Goal: Book appointment/travel/reservation

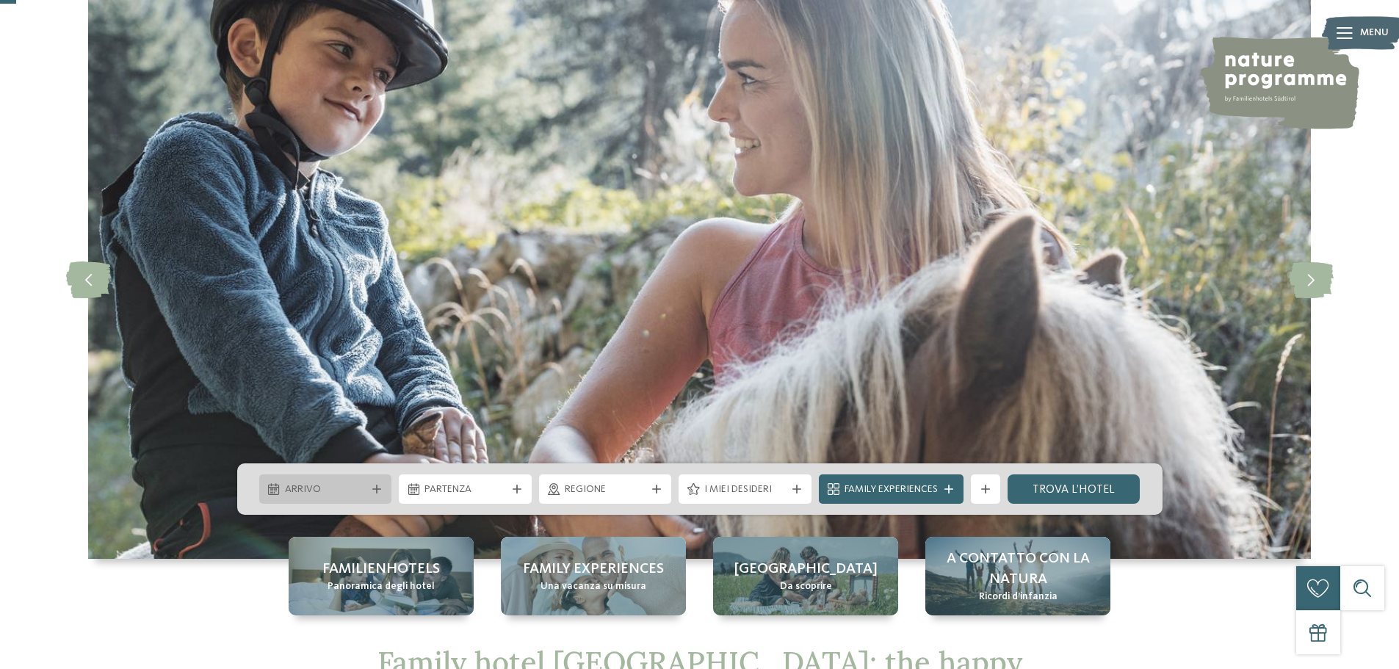
click at [322, 491] on span "Arrivo" at bounding box center [326, 489] width 82 height 15
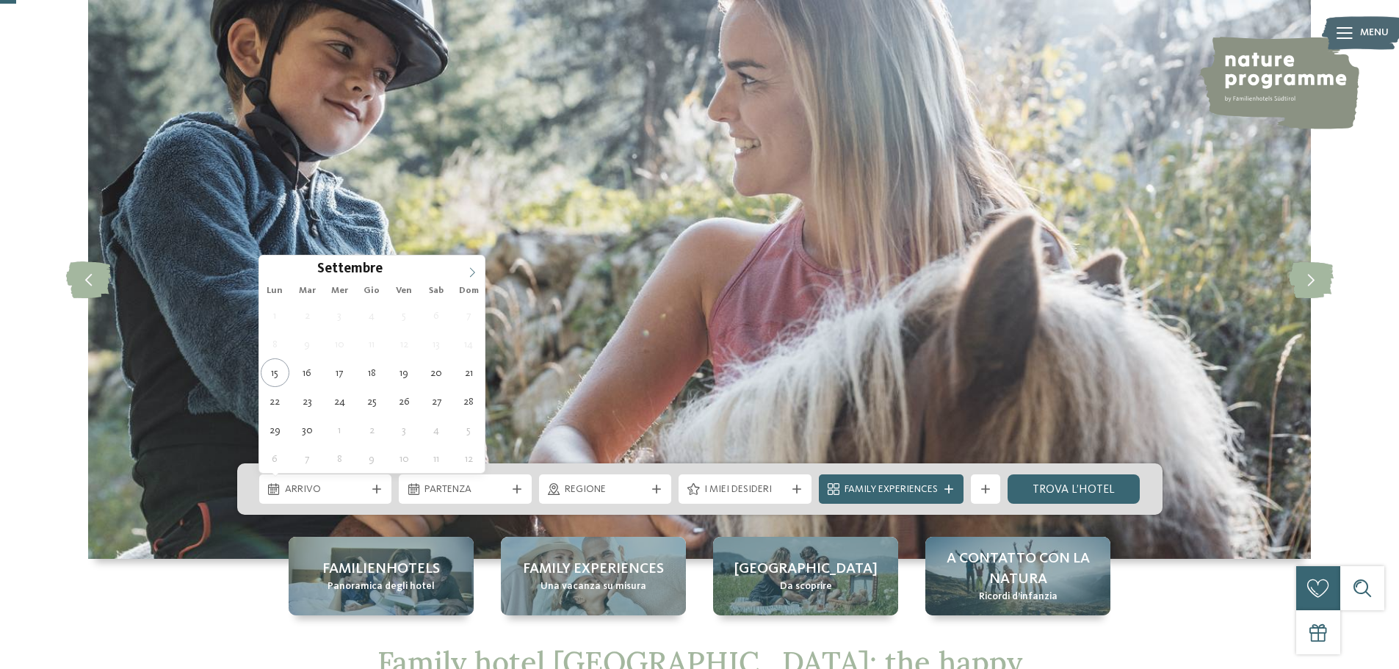
click at [466, 277] on span at bounding box center [472, 268] width 25 height 25
type input "****"
click at [466, 277] on span at bounding box center [472, 268] width 25 height 25
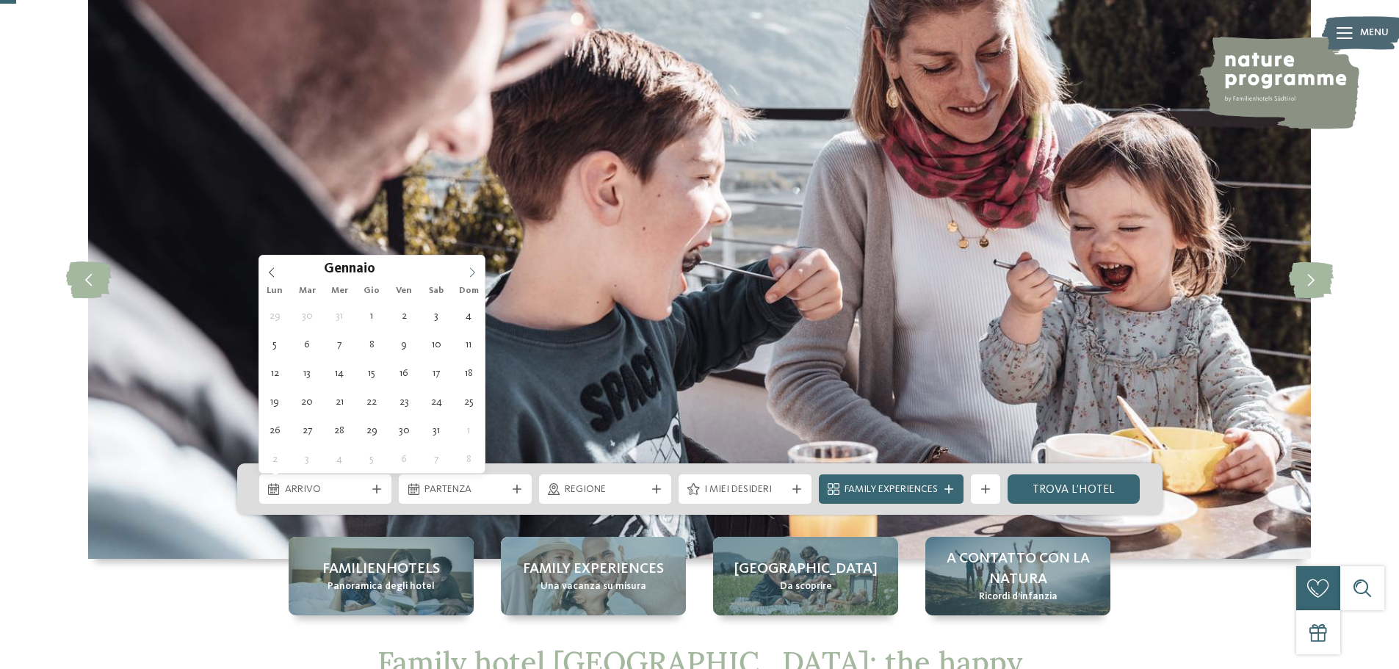
click at [466, 277] on span at bounding box center [472, 268] width 25 height 25
click at [466, 279] on span at bounding box center [472, 268] width 25 height 25
click at [468, 279] on span at bounding box center [472, 268] width 25 height 25
click at [469, 279] on span at bounding box center [472, 268] width 25 height 25
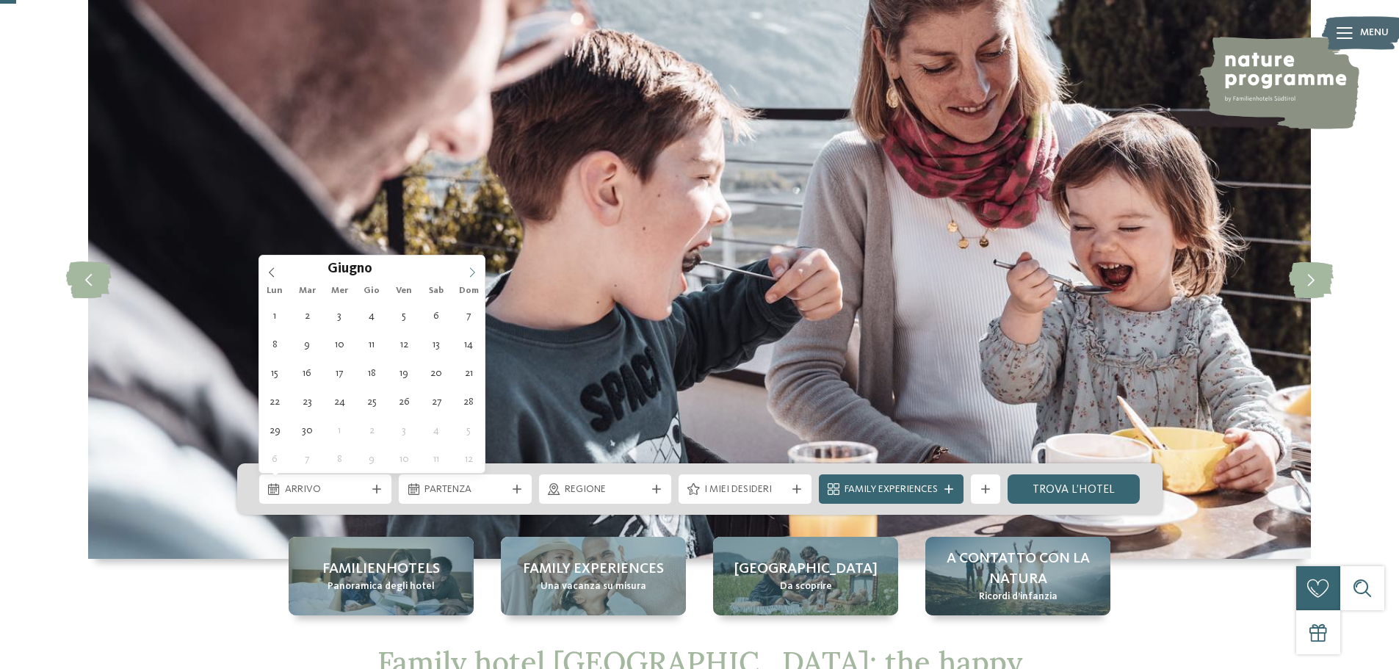
click at [470, 279] on span at bounding box center [472, 268] width 25 height 25
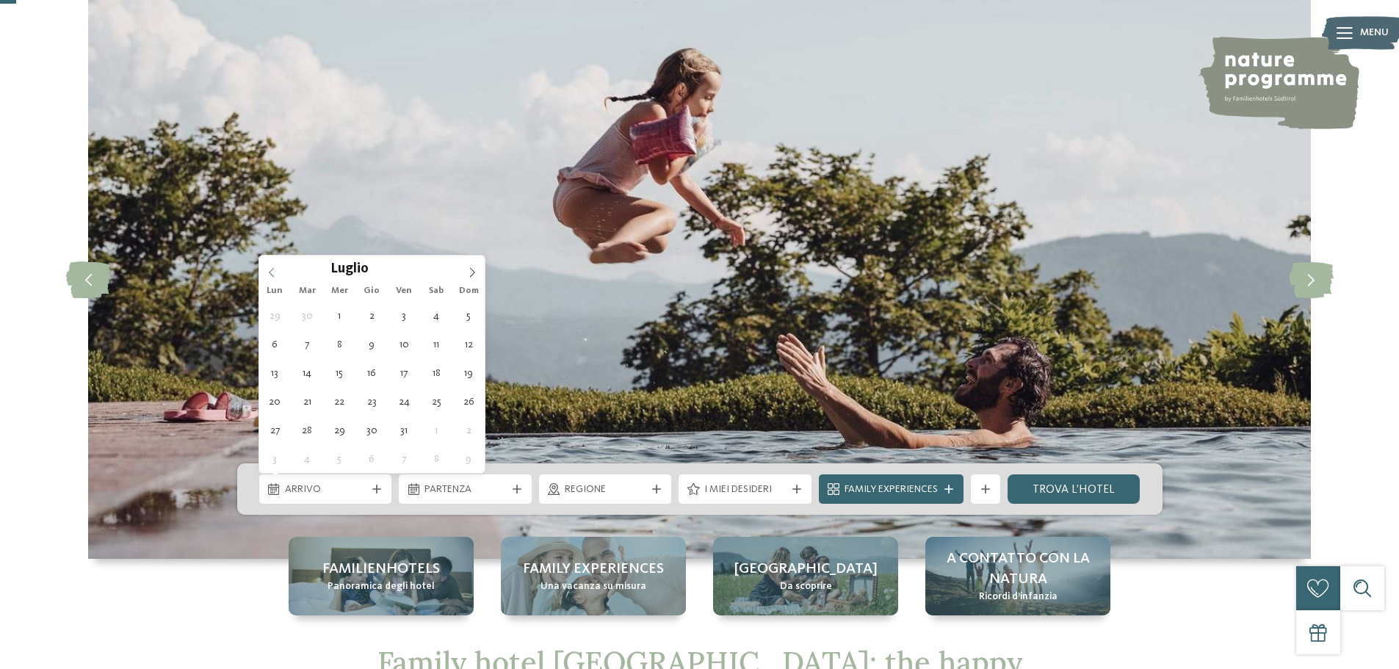
click at [275, 270] on icon at bounding box center [272, 272] width 10 height 10
click at [471, 269] on icon at bounding box center [472, 272] width 10 height 10
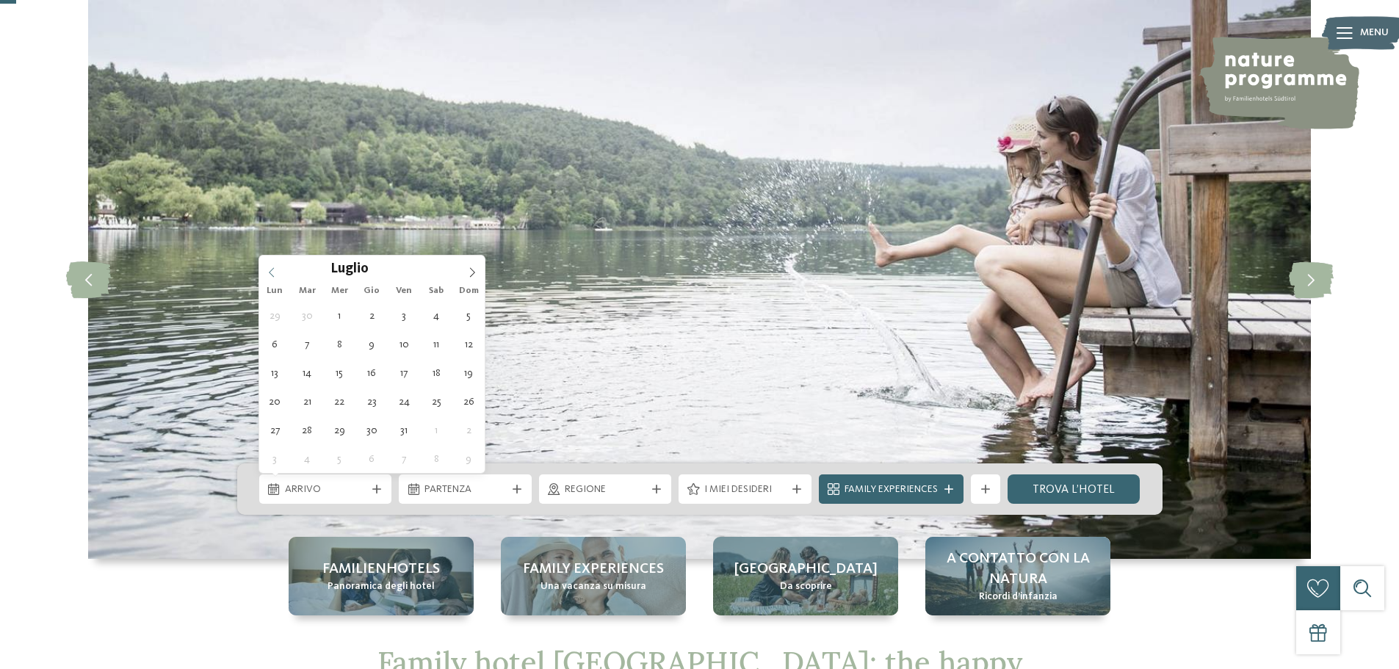
click at [278, 272] on span at bounding box center [271, 268] width 25 height 25
type div "08.06.2026"
type input "****"
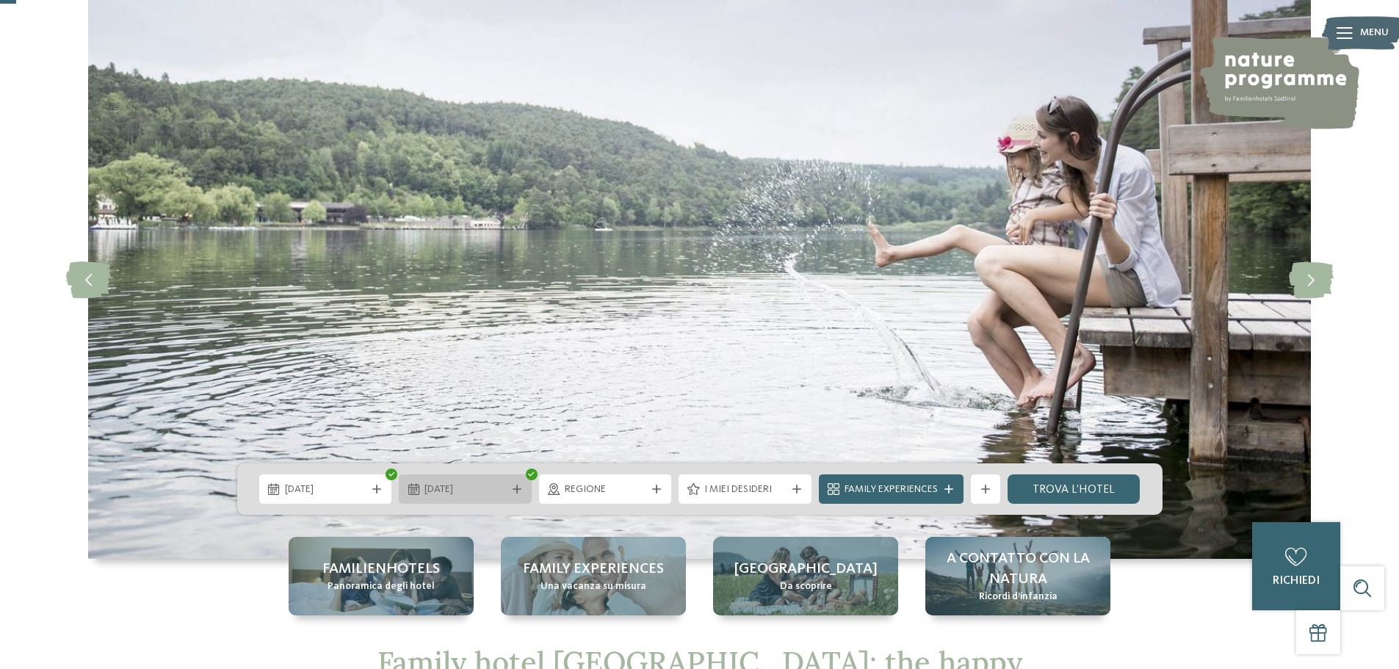
click at [494, 494] on span "08.06.2026" at bounding box center [465, 489] width 82 height 15
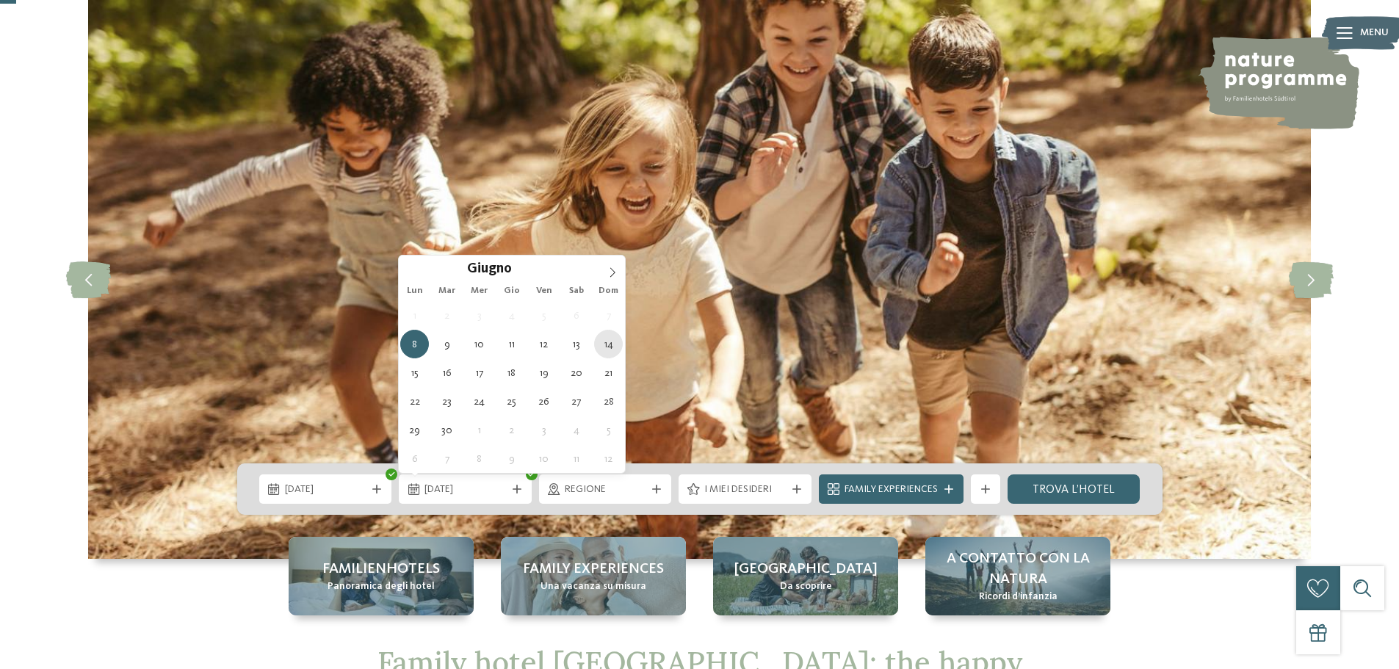
type div "14.06.2026"
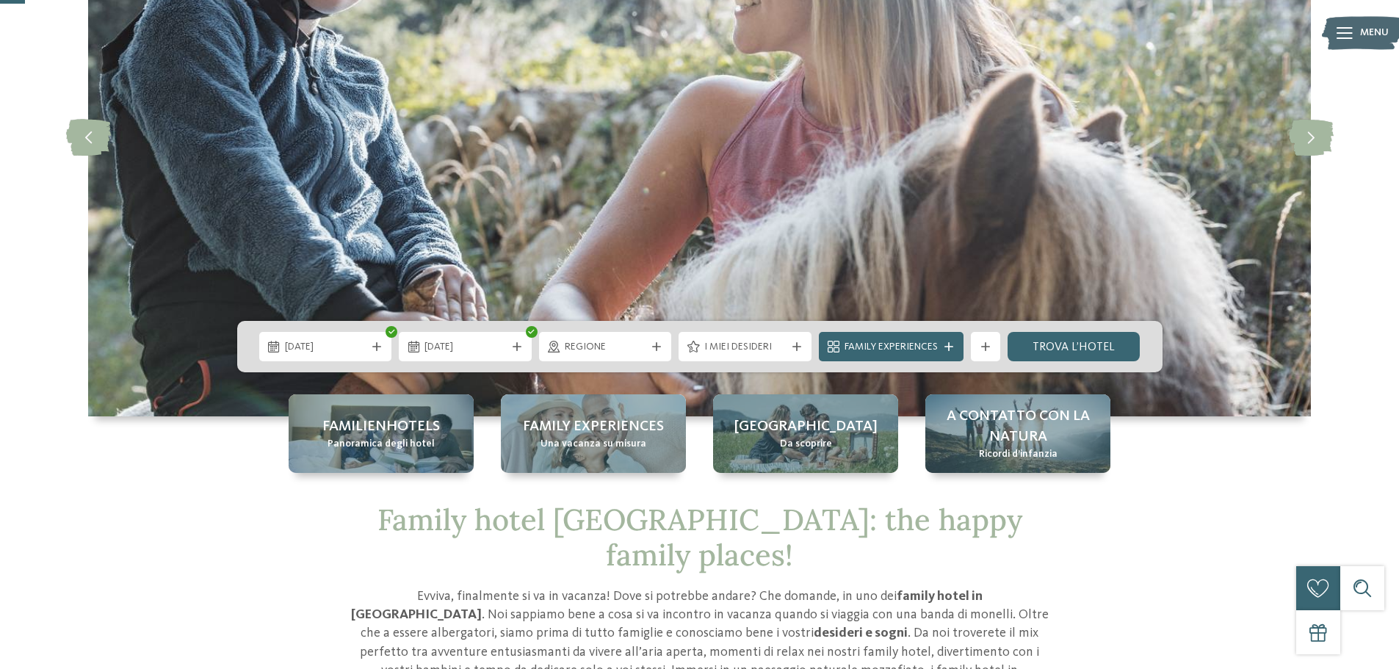
scroll to position [220, 0]
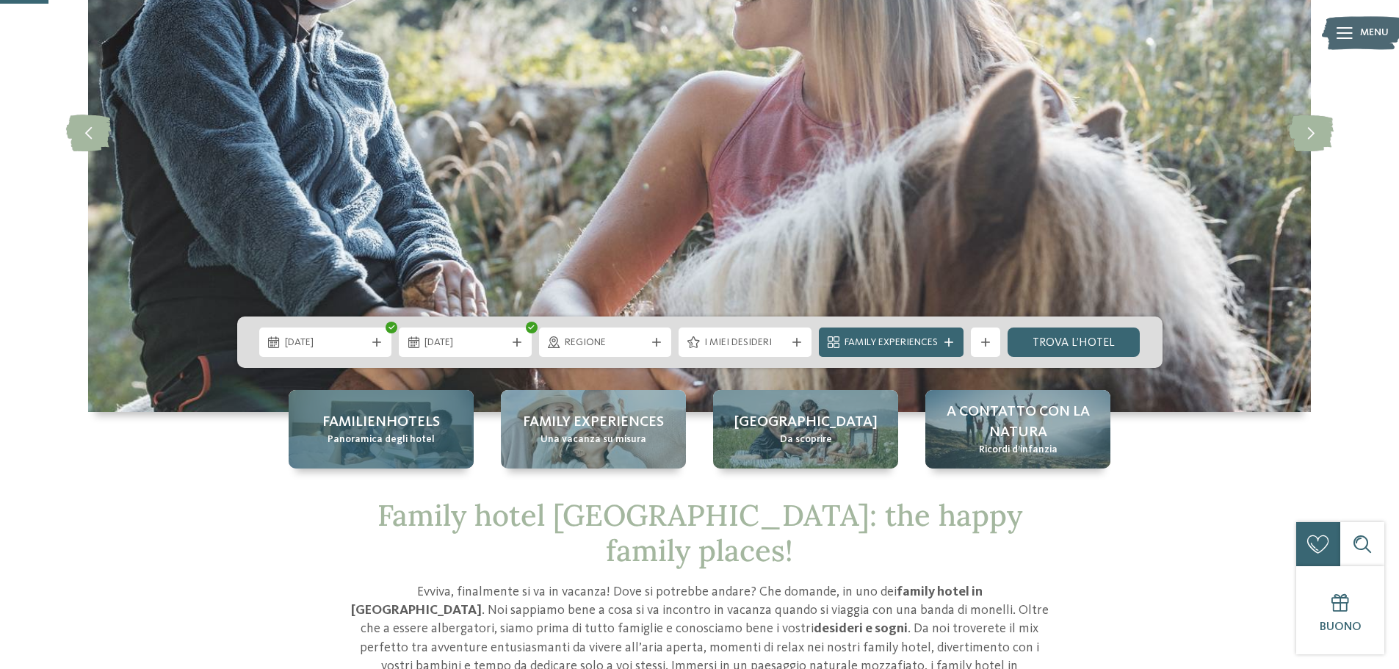
click at [436, 454] on div "Familienhotels Panoramica degli hotel" at bounding box center [381, 429] width 185 height 79
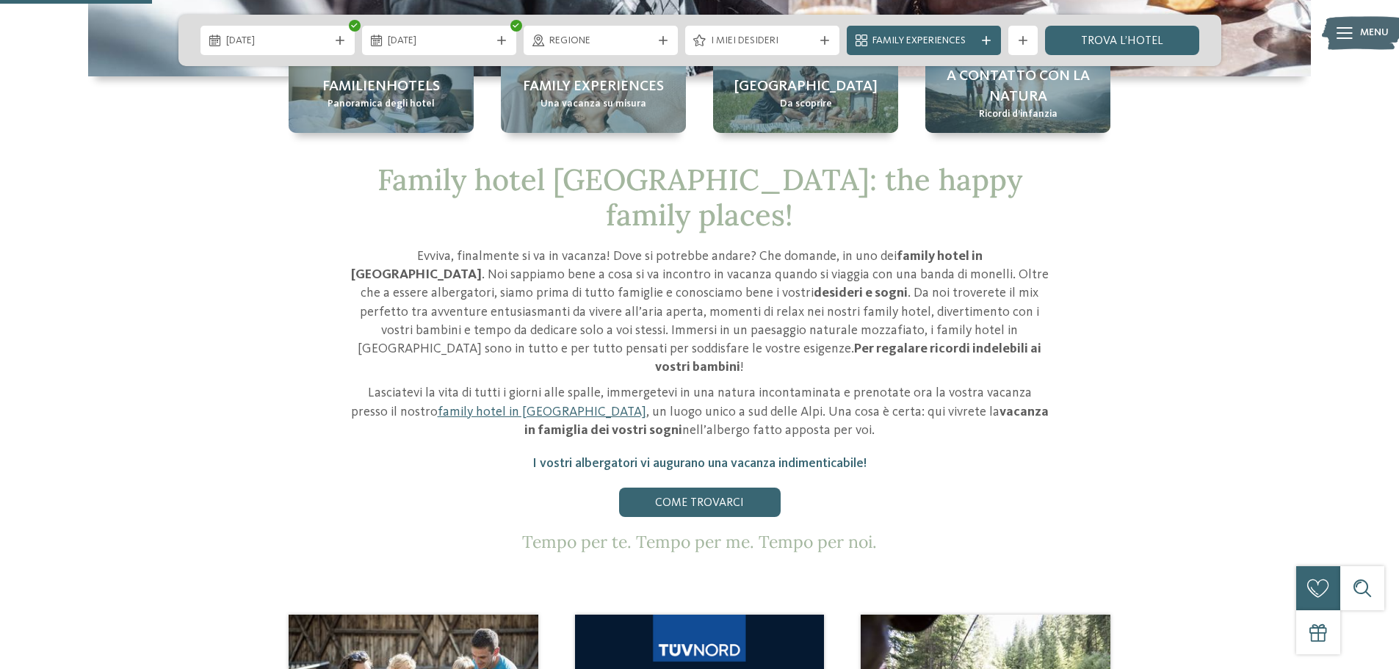
scroll to position [514, 0]
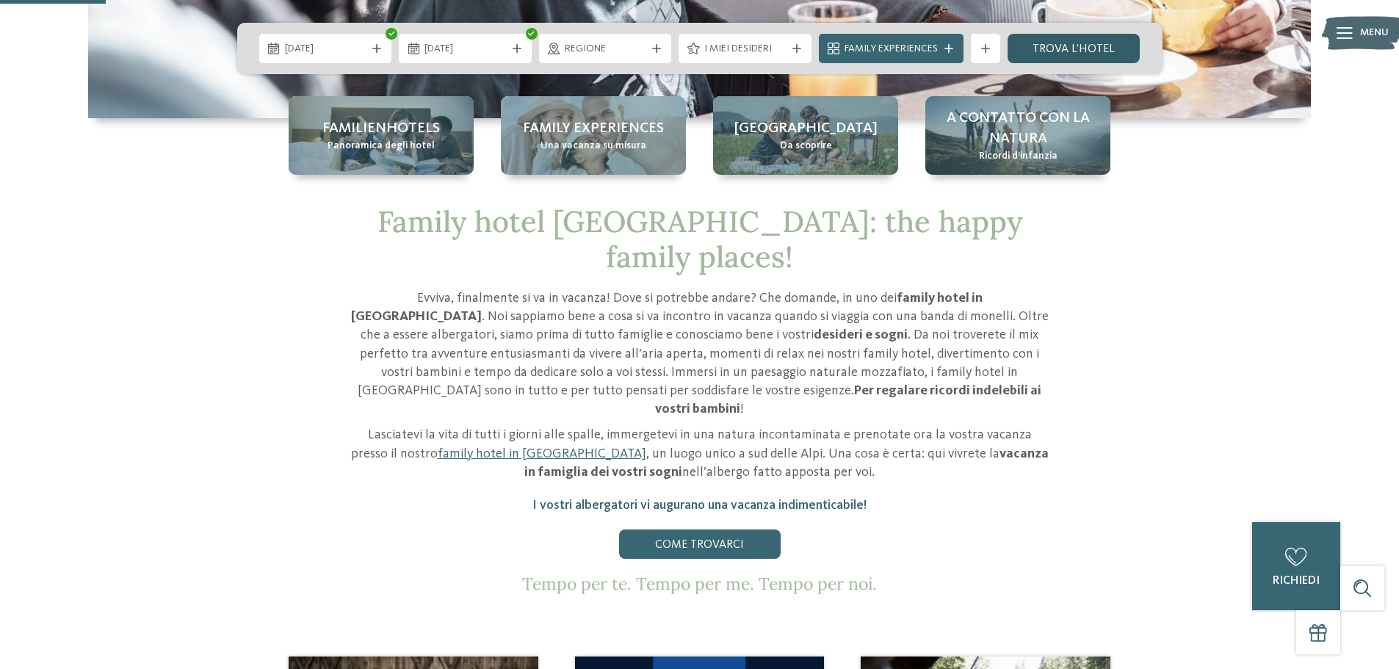
click at [1084, 55] on link "trova l’hotel" at bounding box center [1073, 48] width 133 height 29
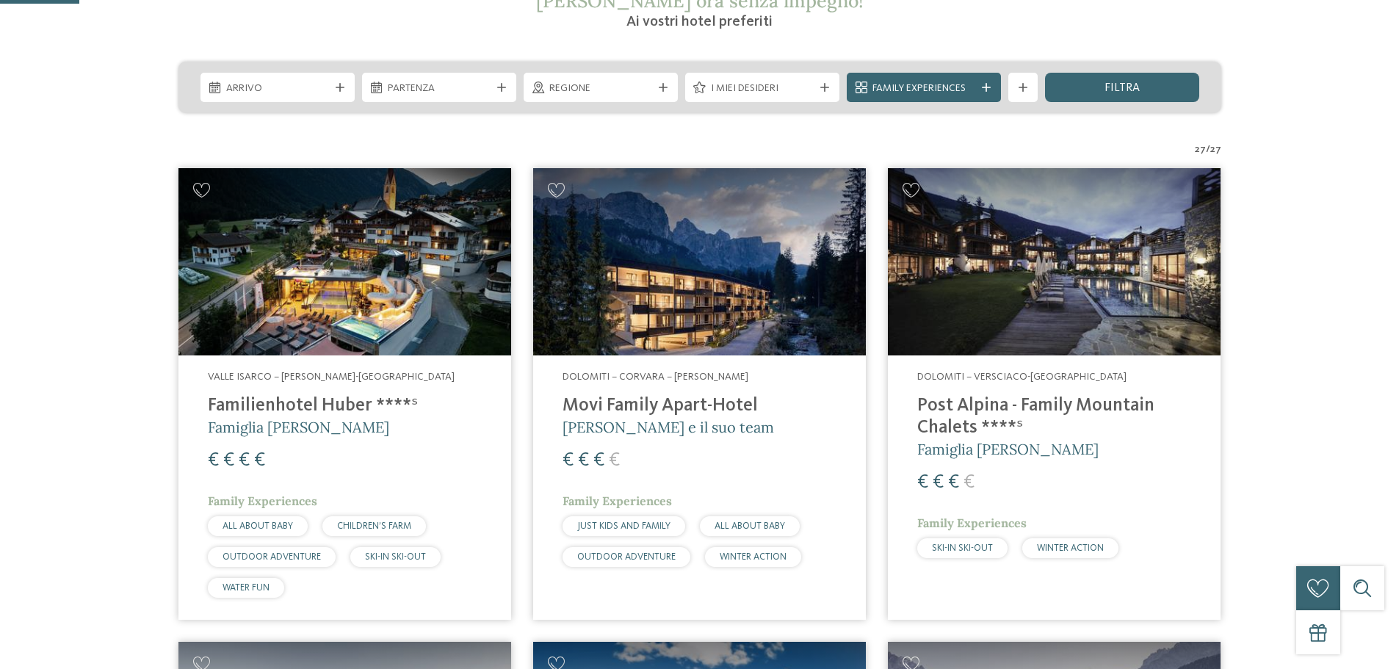
scroll to position [392, 0]
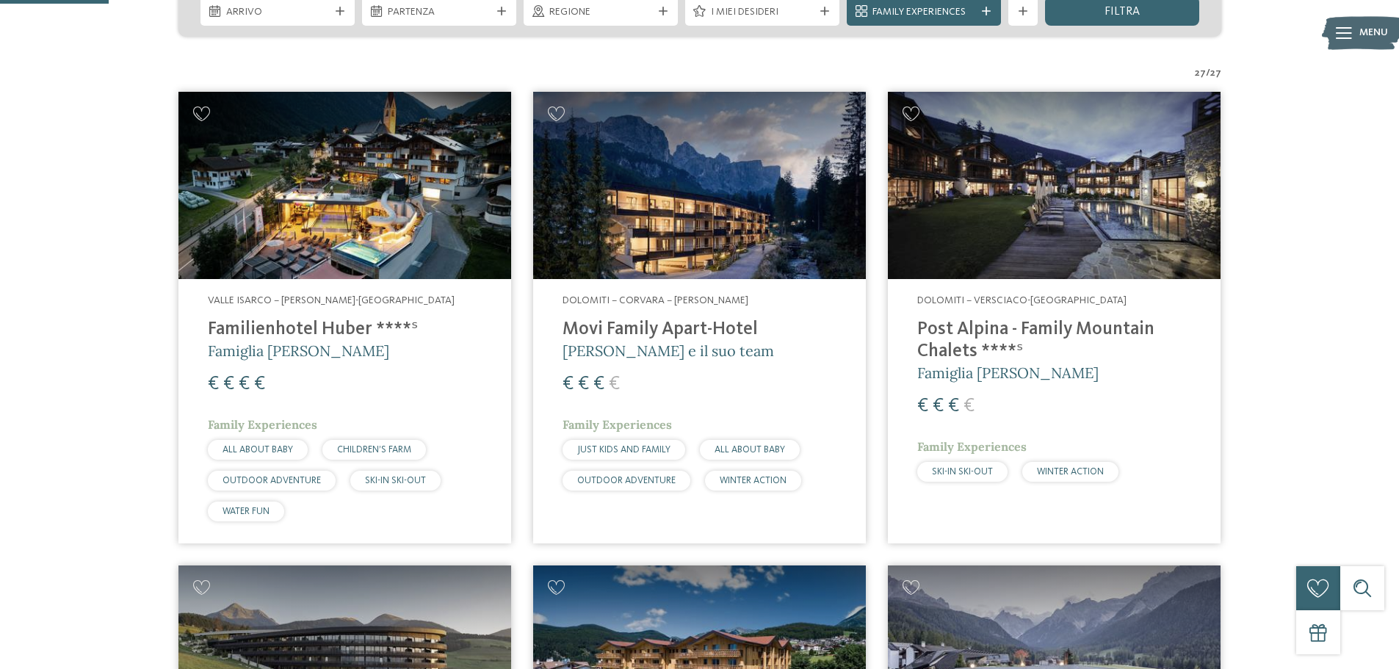
click at [578, 382] on span "€" at bounding box center [583, 383] width 11 height 19
click at [923, 399] on span "€" at bounding box center [922, 405] width 11 height 19
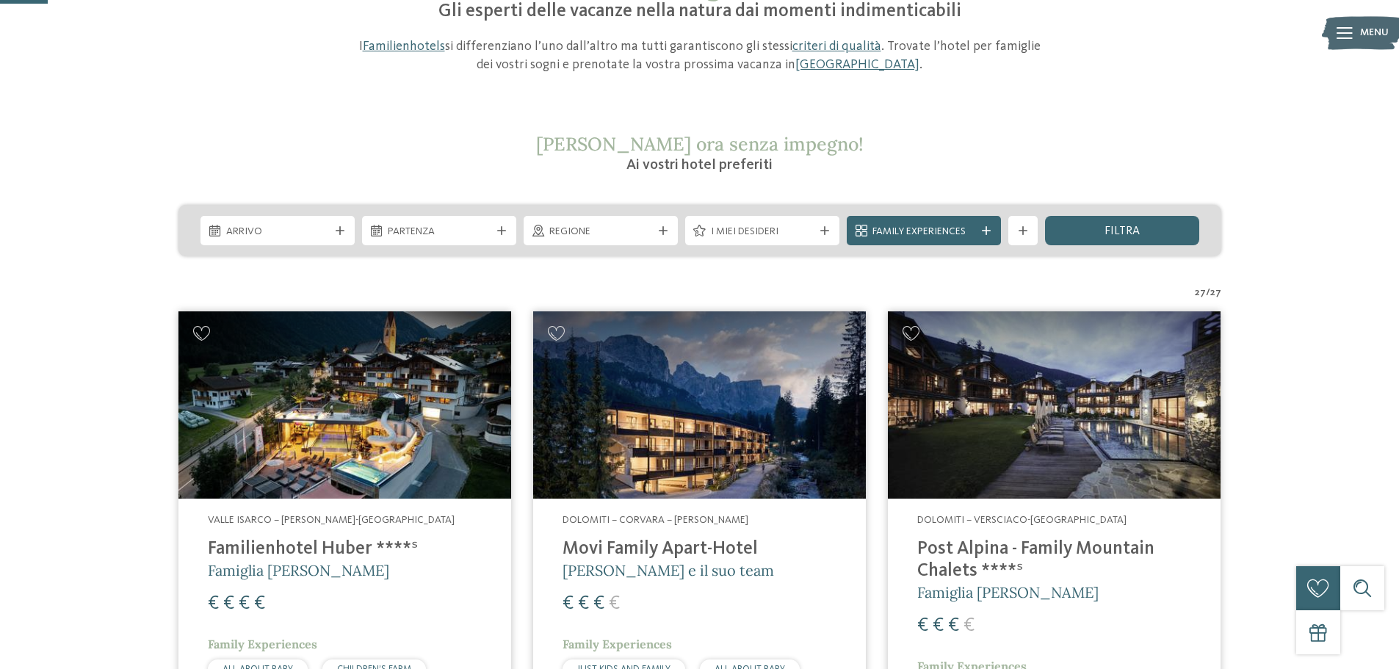
scroll to position [172, 0]
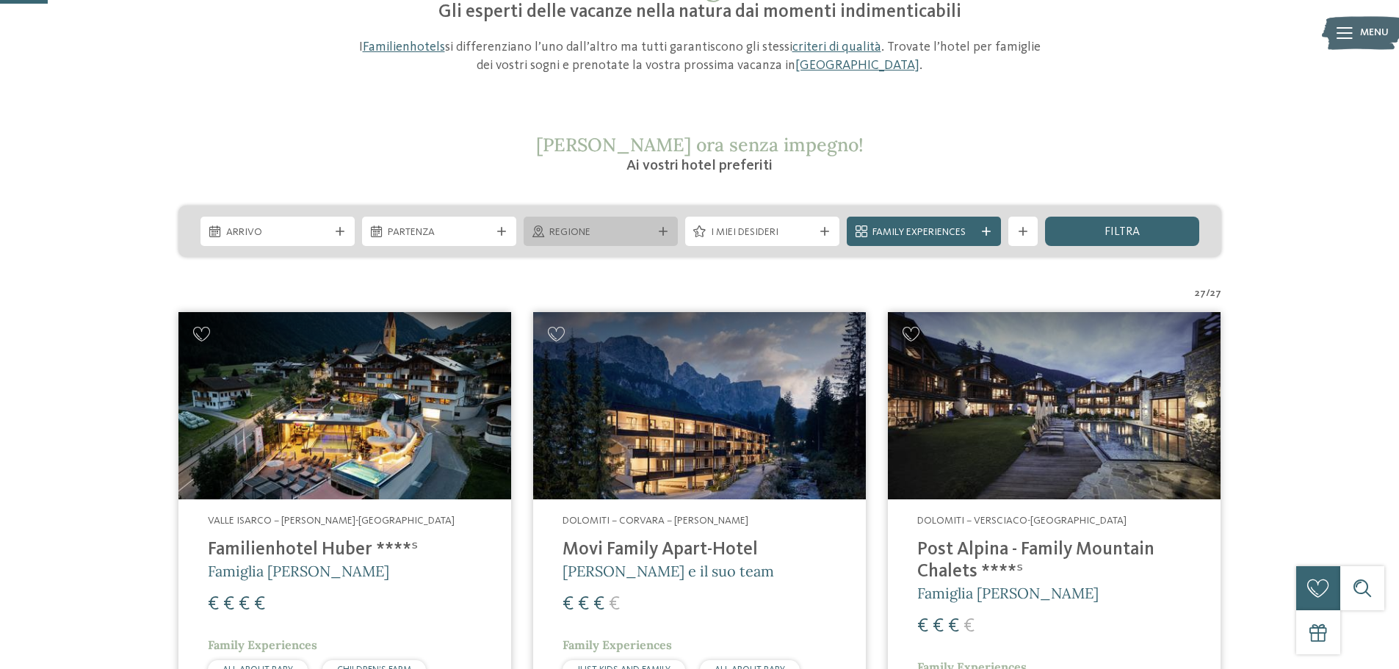
click at [578, 232] on span "Regione" at bounding box center [600, 232] width 103 height 15
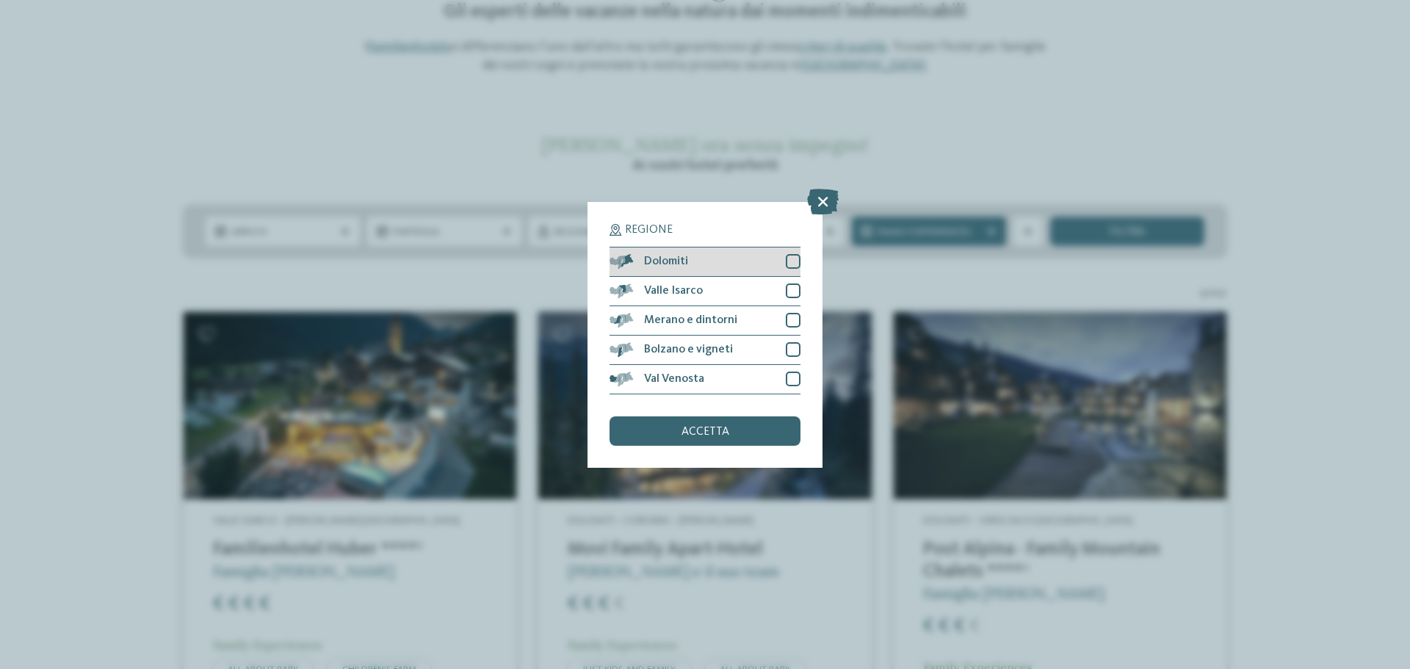
click at [794, 263] on div at bounding box center [793, 261] width 15 height 15
click at [711, 439] on div "accetta" at bounding box center [704, 430] width 191 height 29
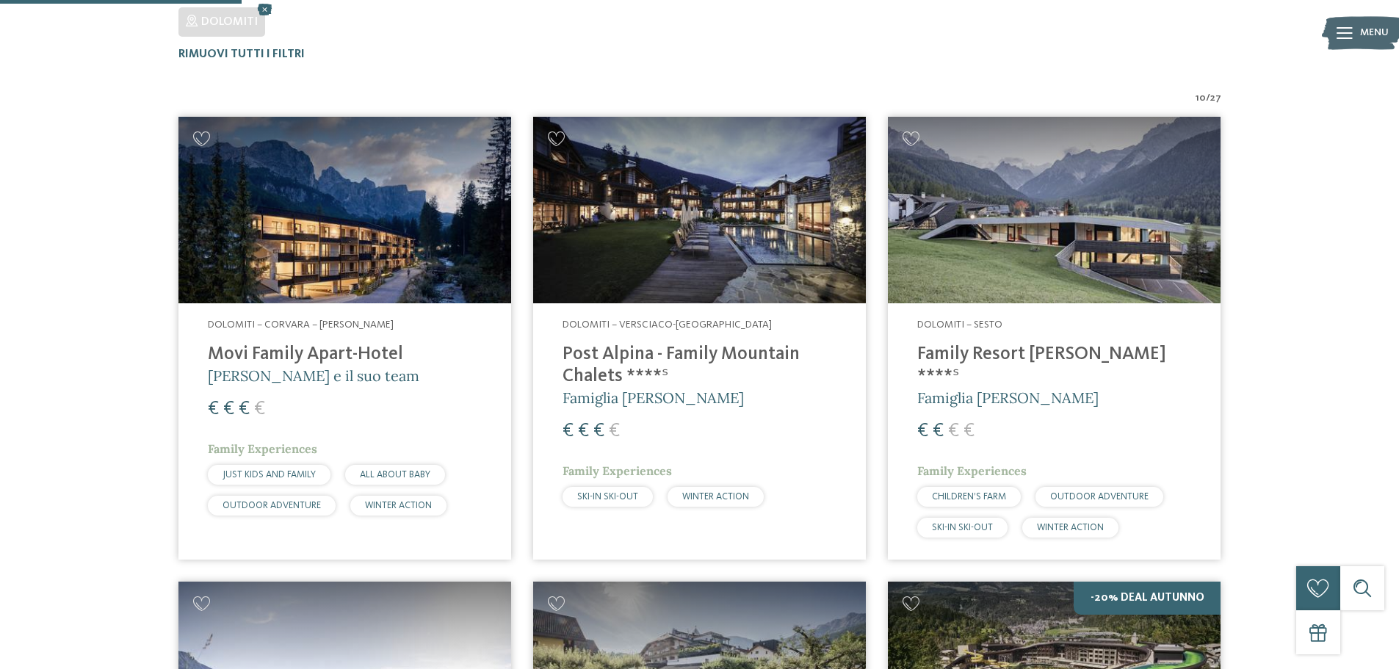
scroll to position [482, 0]
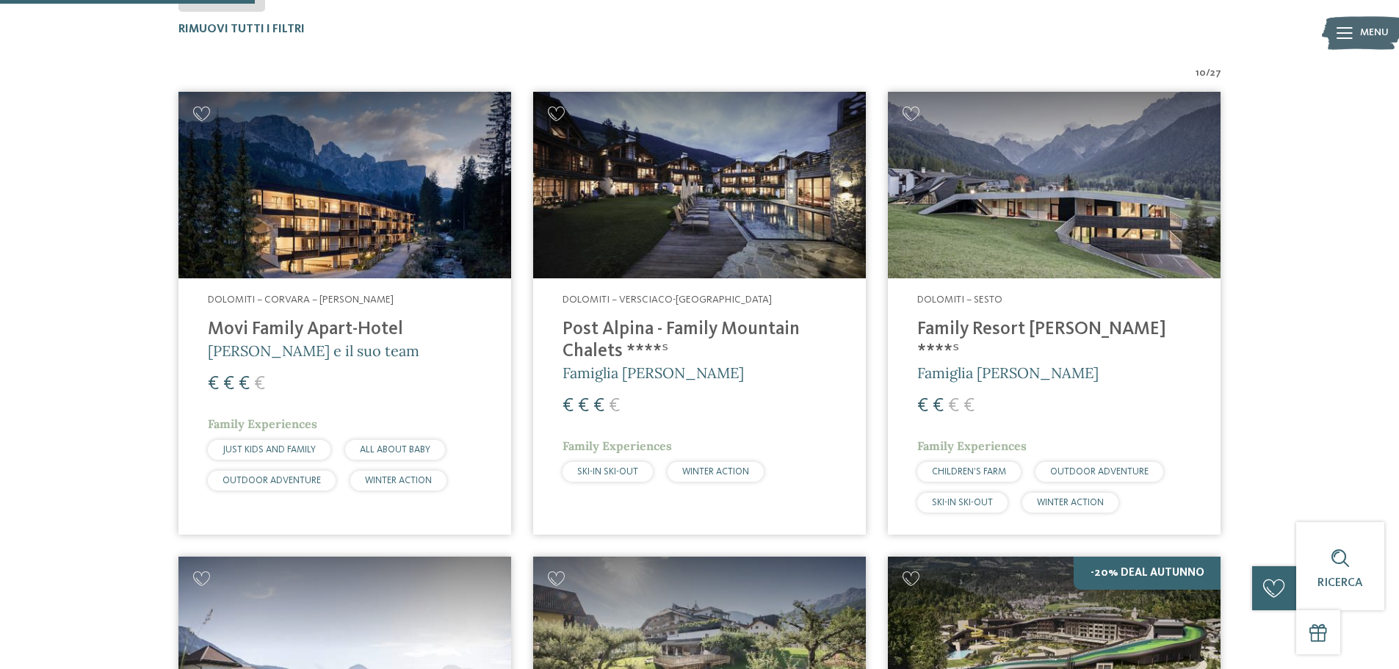
click at [968, 233] on img at bounding box center [1054, 185] width 333 height 187
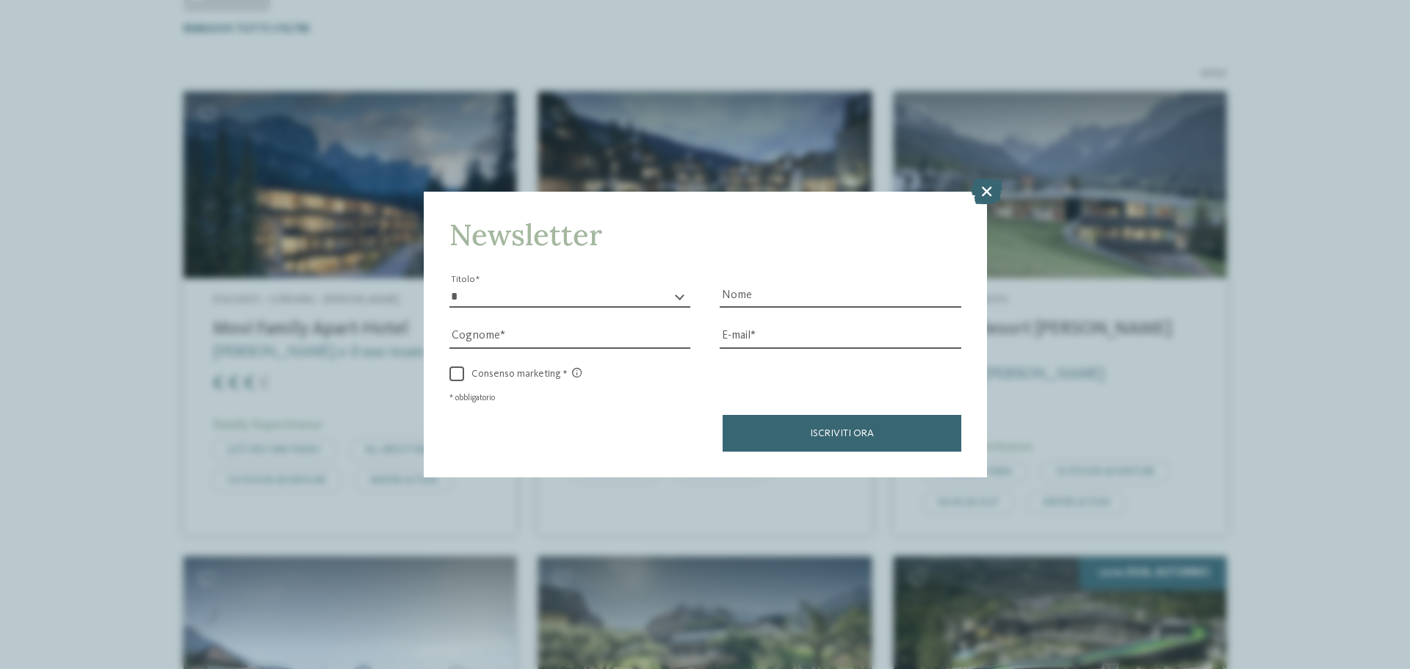
click at [990, 188] on icon at bounding box center [987, 191] width 32 height 26
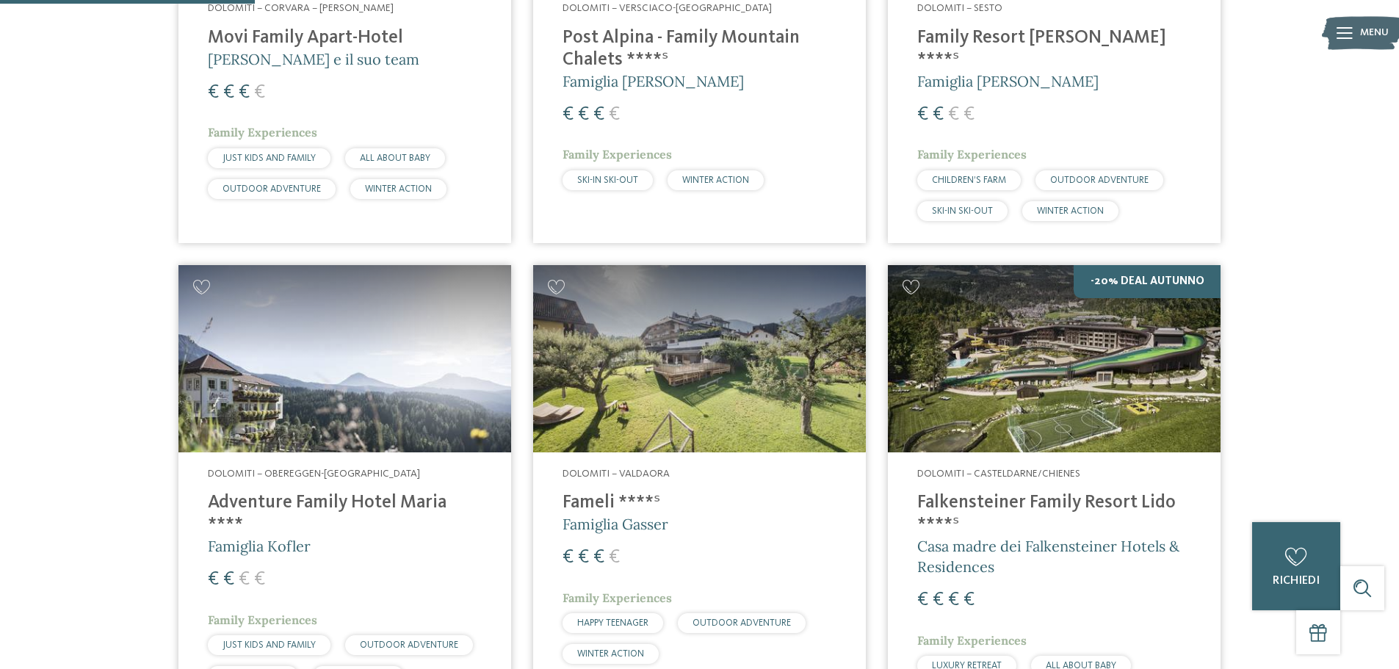
scroll to position [922, 0]
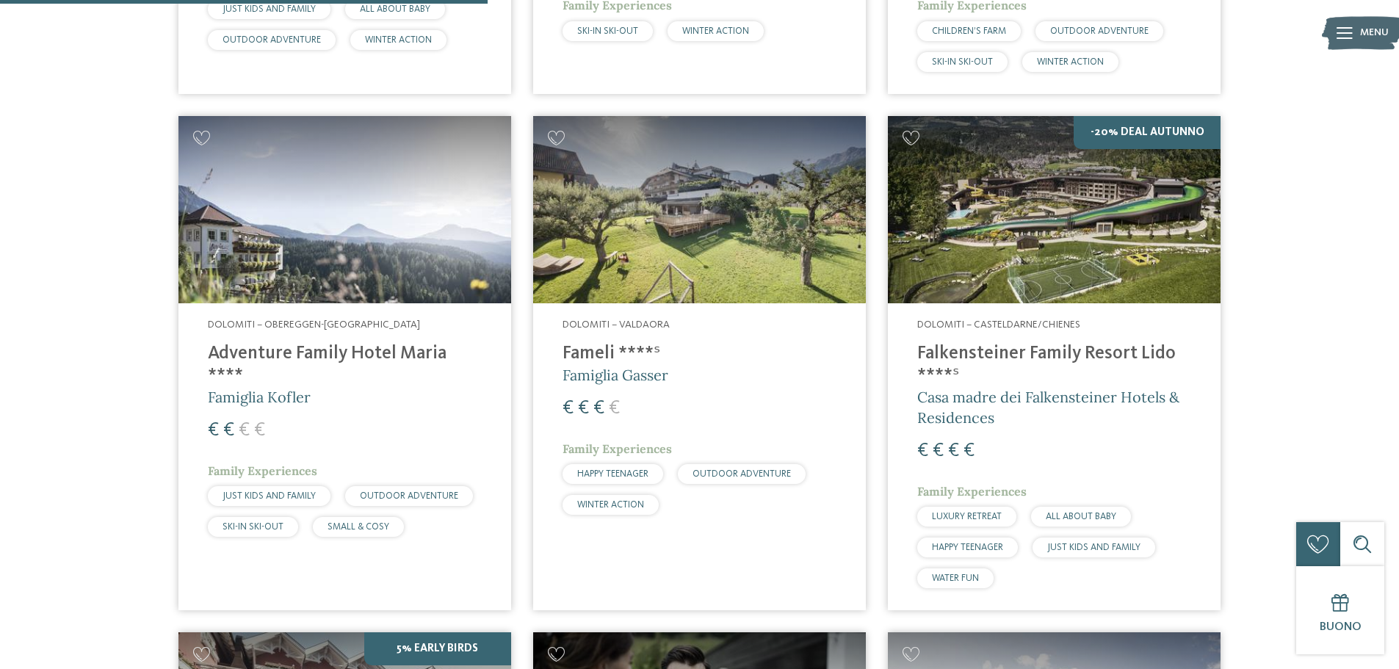
click at [971, 343] on h4 "Falkensteiner Family Resort Lido ****ˢ" at bounding box center [1054, 365] width 274 height 44
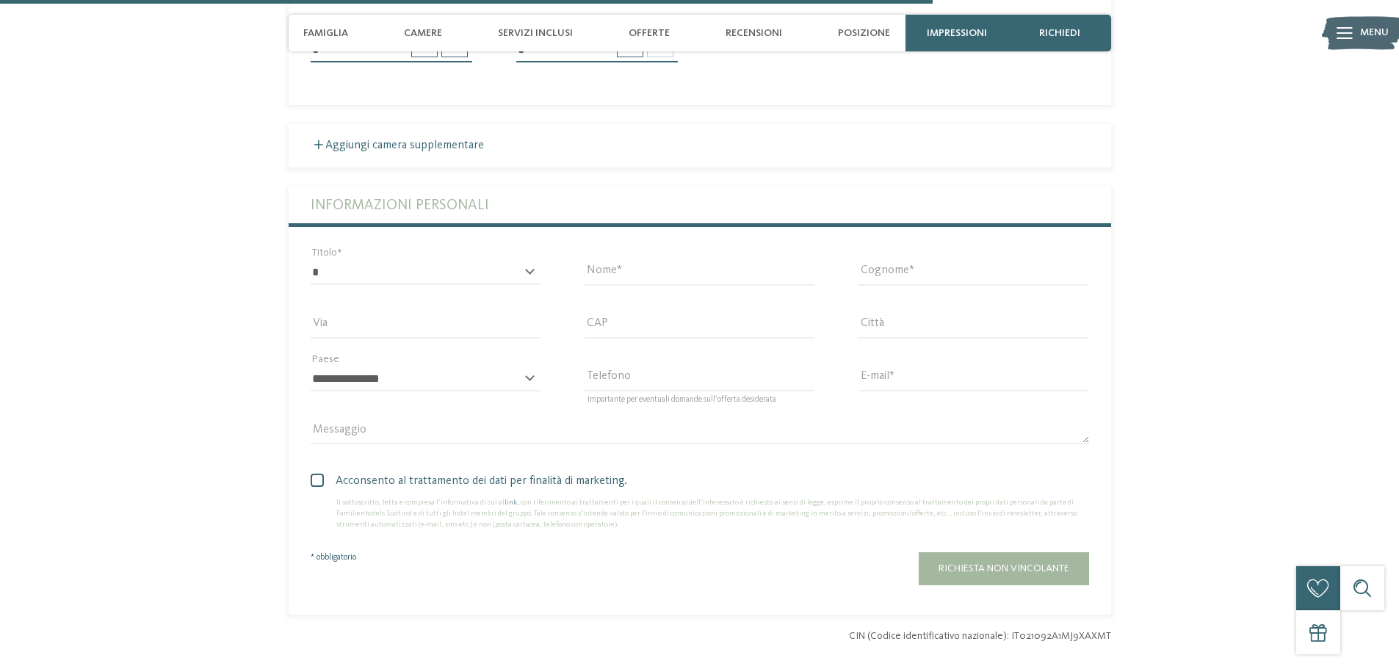
scroll to position [2717, 0]
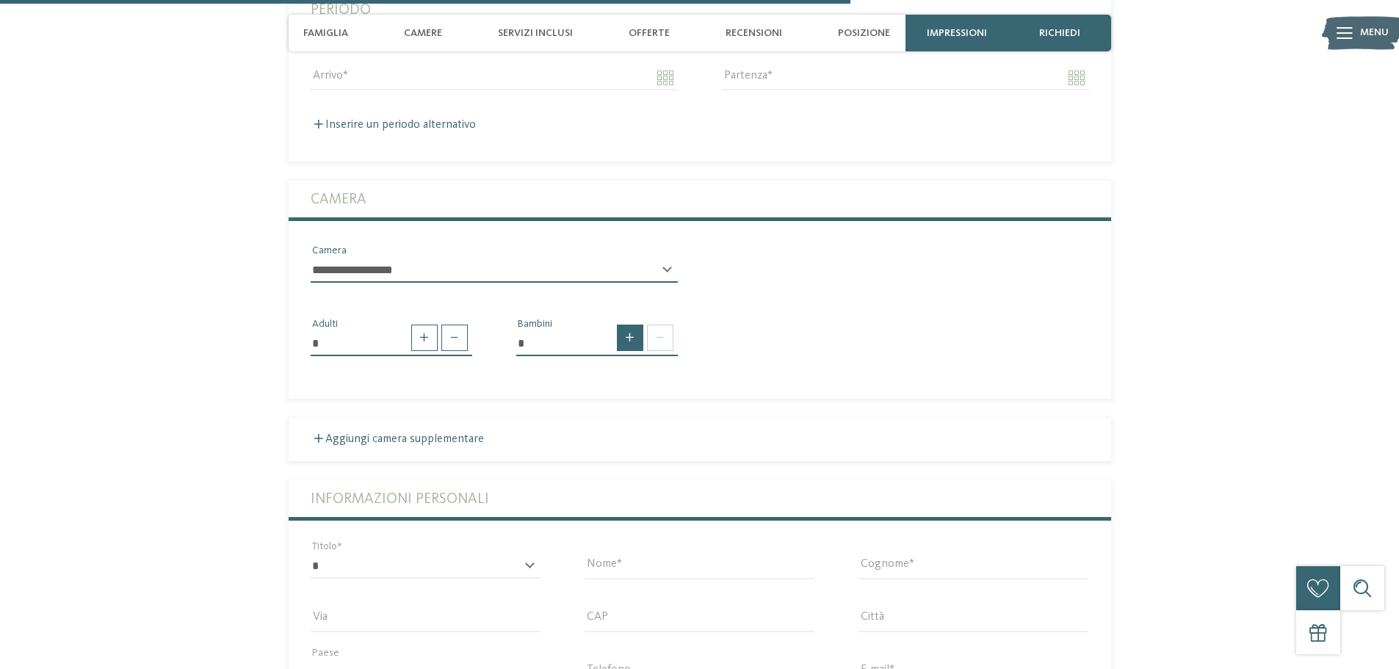
click at [634, 325] on span at bounding box center [630, 338] width 26 height 26
type input "*"
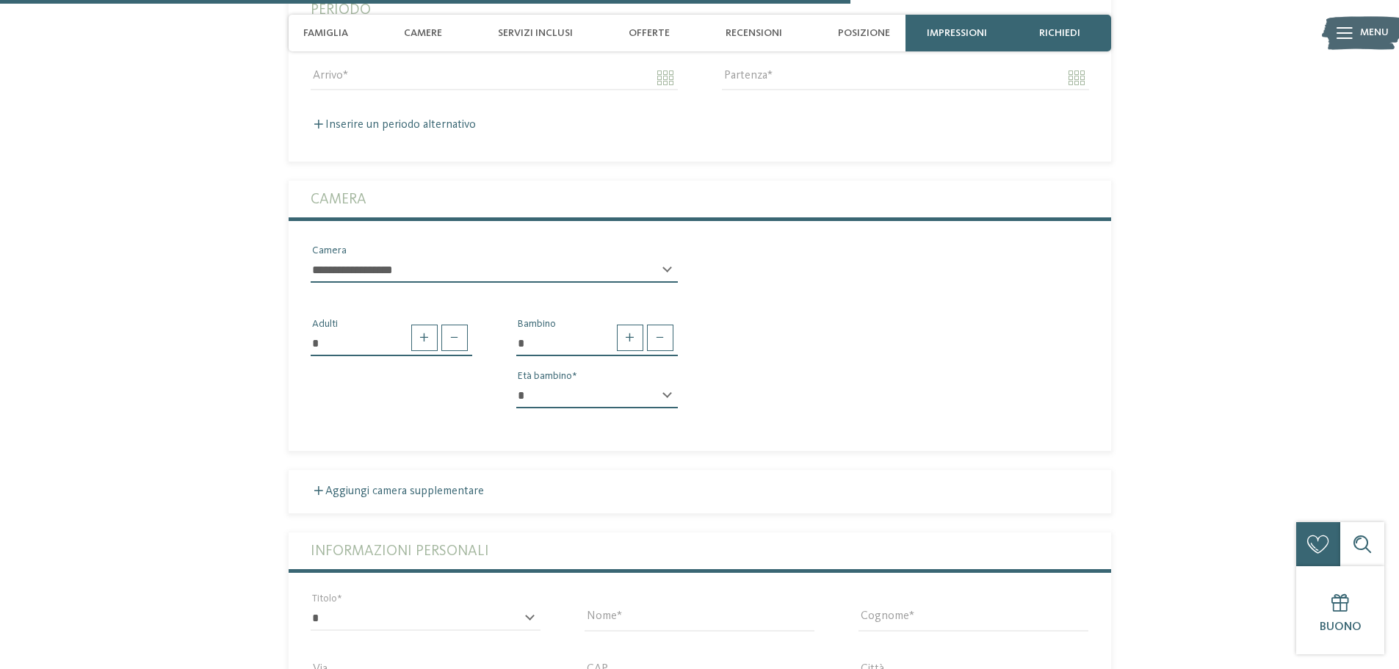
click at [655, 383] on select "* * * * * * * * * * * ** ** ** ** ** ** ** **" at bounding box center [597, 395] width 162 height 25
select select "*"
click at [516, 383] on select "* * * * * * * * * * * ** ** ** ** ** ** ** **" at bounding box center [597, 395] width 162 height 25
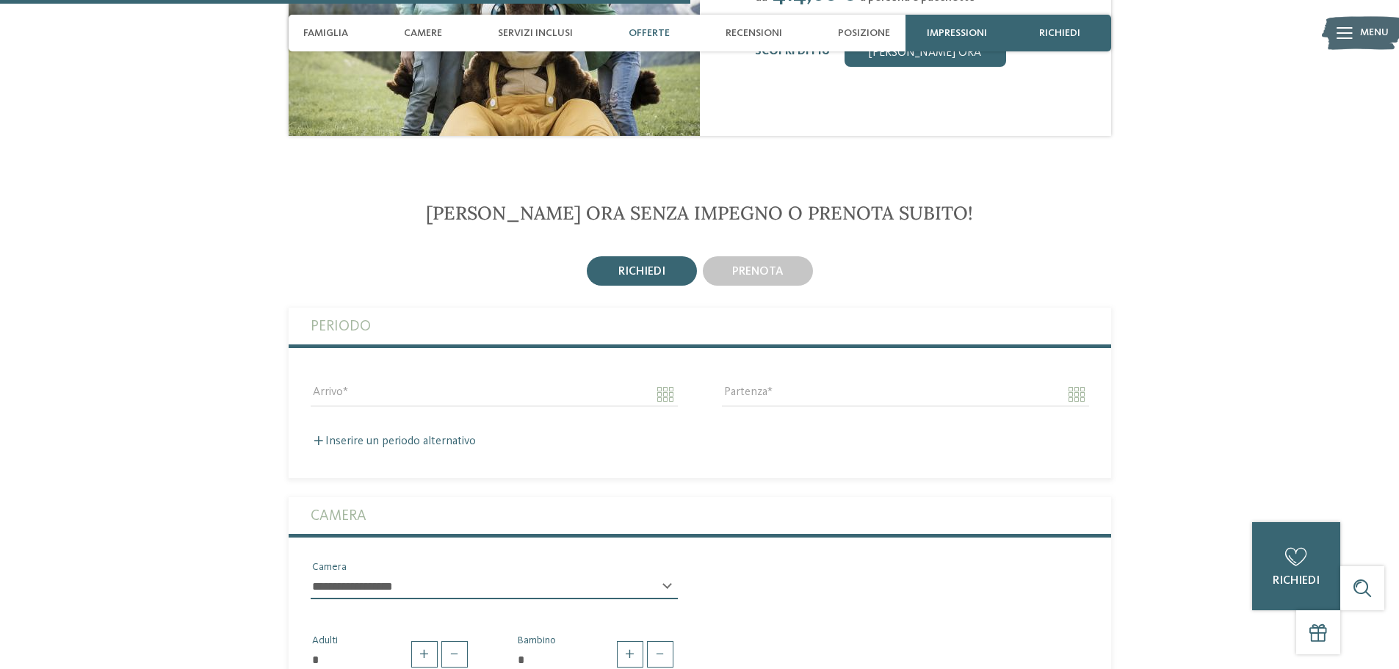
scroll to position [2203, 0]
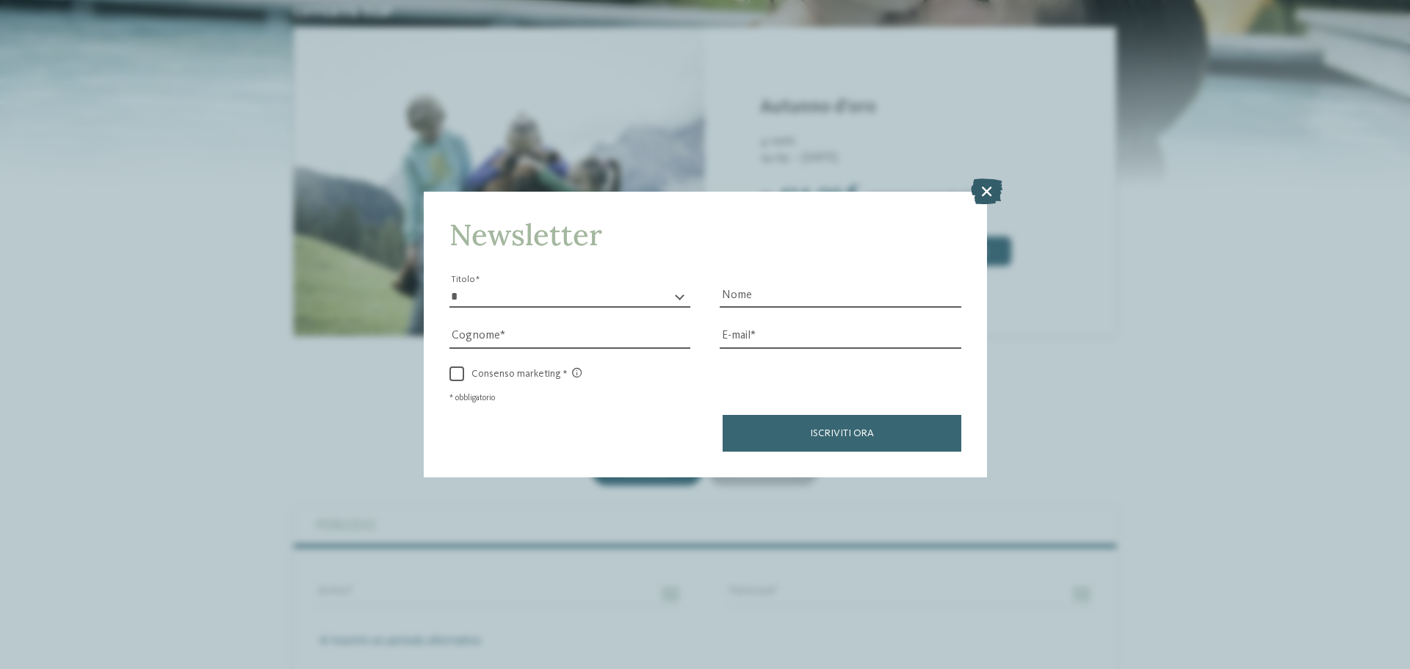
click at [971, 193] on icon at bounding box center [987, 191] width 32 height 26
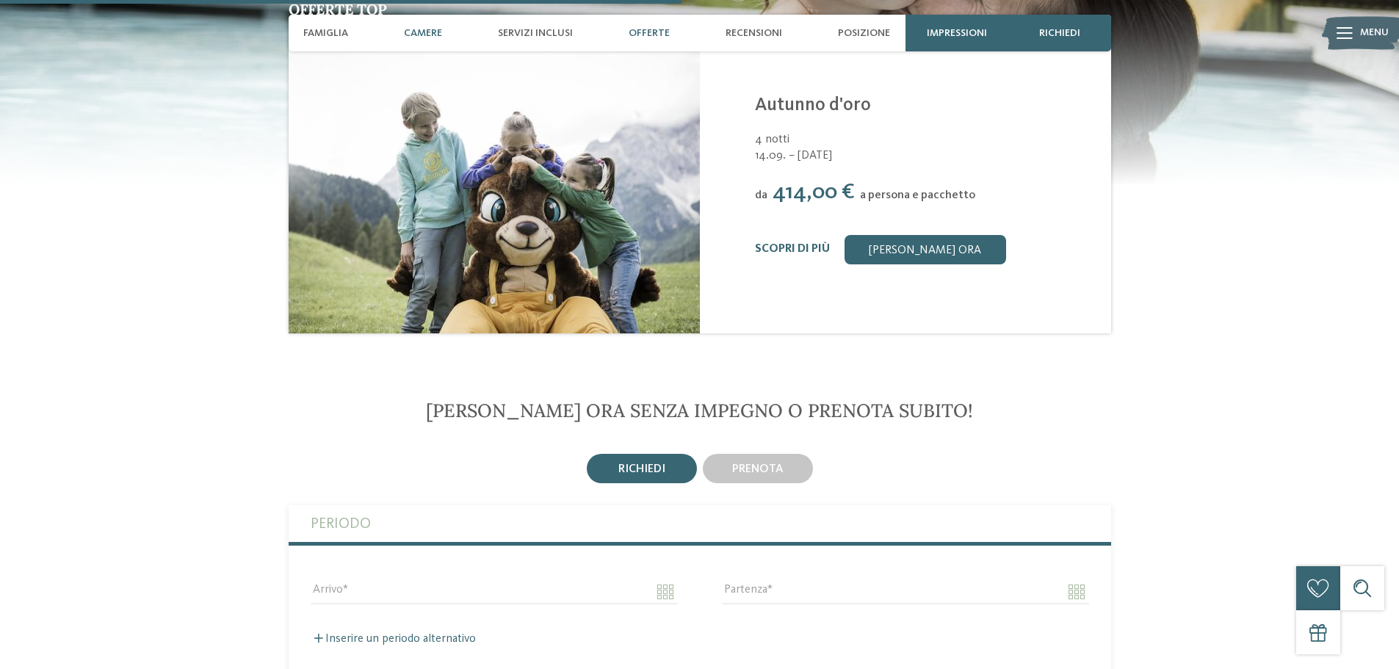
click at [439, 26] on div "Camere" at bounding box center [422, 33] width 53 height 37
click at [440, 40] on div "Camere" at bounding box center [422, 33] width 53 height 37
click at [420, 32] on span "Camere" at bounding box center [423, 33] width 38 height 12
